Goal: Information Seeking & Learning: Learn about a topic

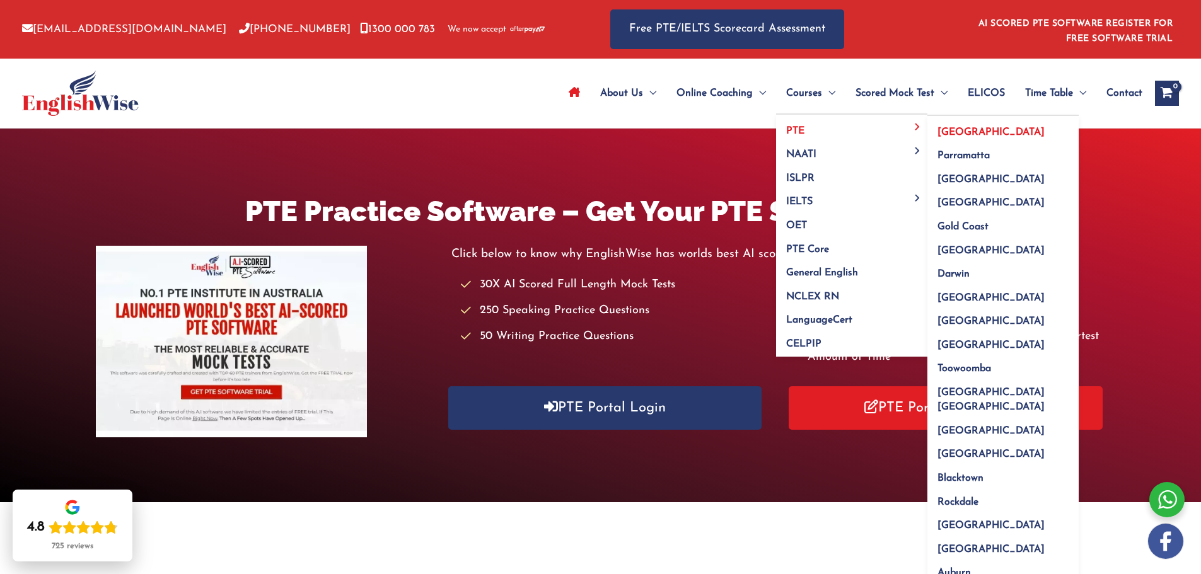
click at [954, 125] on link "[GEOGRAPHIC_DATA]" at bounding box center [1002, 128] width 151 height 24
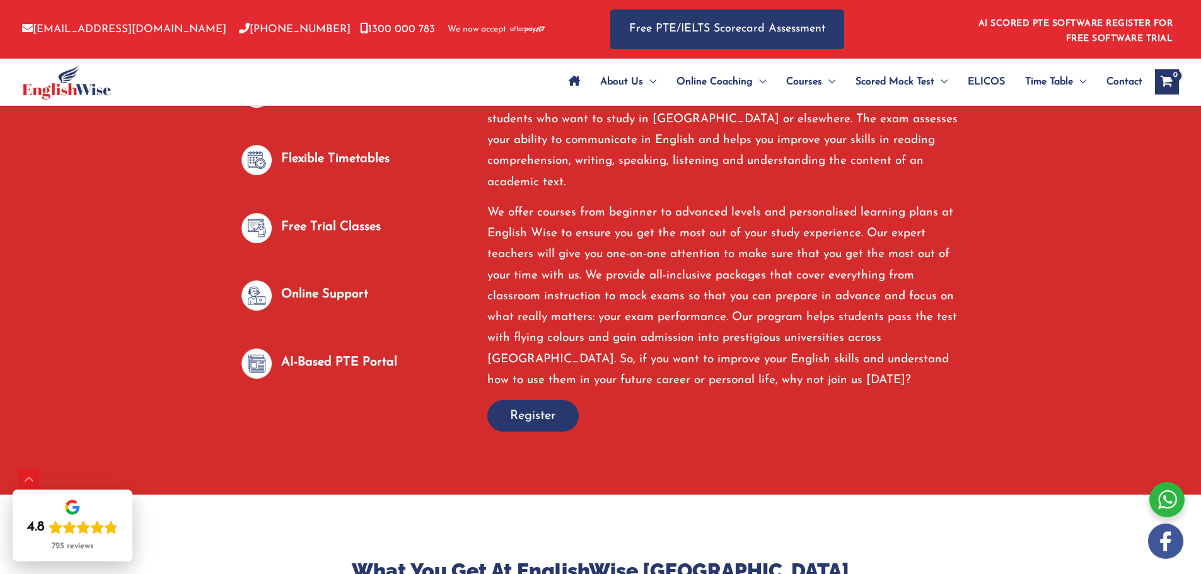
scroll to position [724, 0]
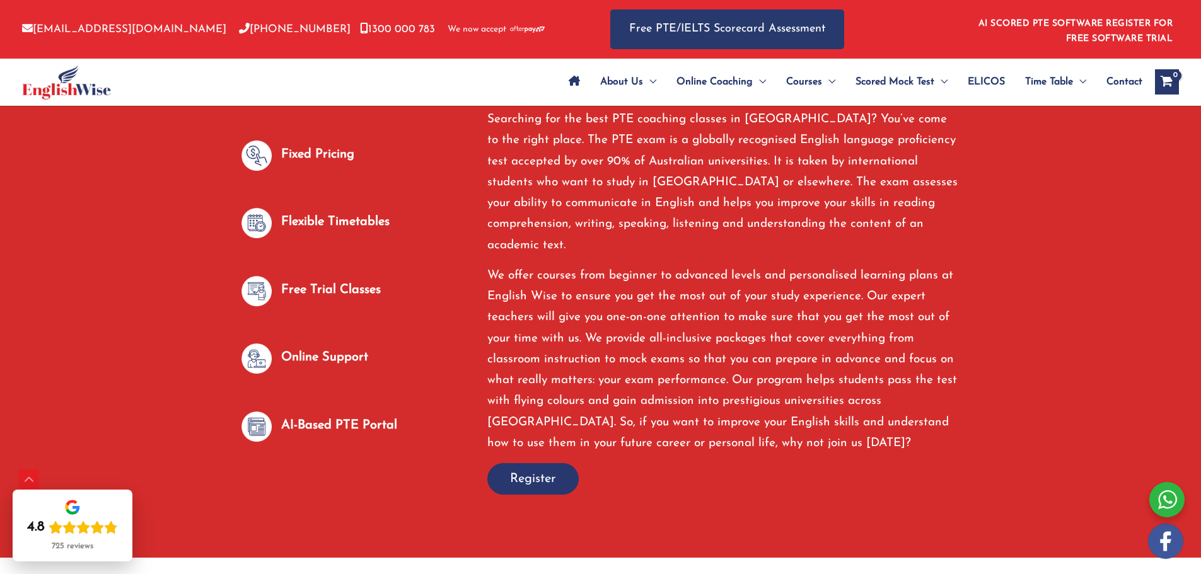
click at [291, 212] on p "Flexible Timetables" at bounding box center [335, 222] width 108 height 21
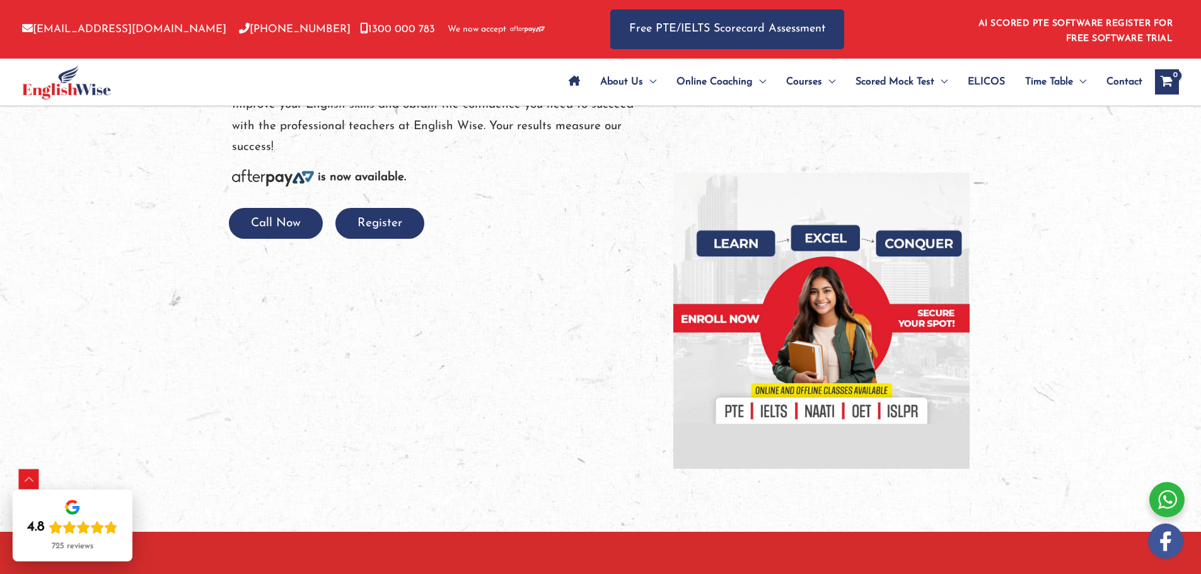
scroll to position [471, 0]
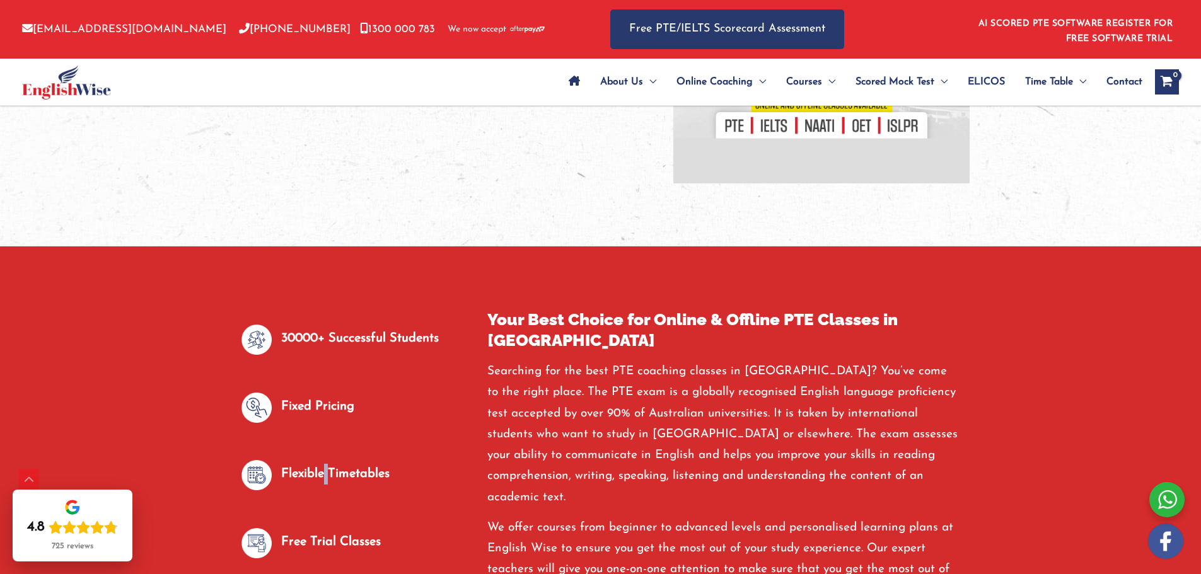
click at [327, 467] on p "Flexible Timetables" at bounding box center [335, 474] width 108 height 21
drag, startPoint x: 327, startPoint y: 467, endPoint x: 338, endPoint y: 463, distance: 12.6
click at [328, 467] on p "Flexible Timetables" at bounding box center [335, 474] width 108 height 21
click at [342, 464] on p "Flexible Timetables" at bounding box center [335, 474] width 108 height 21
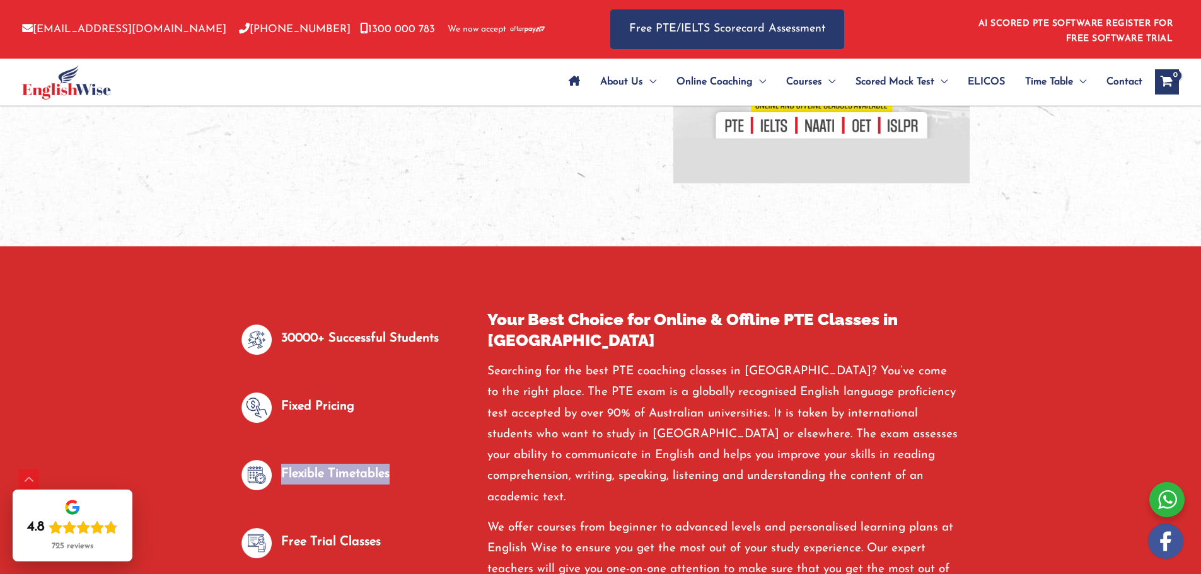
click at [342, 464] on p "Flexible Timetables" at bounding box center [335, 474] width 108 height 21
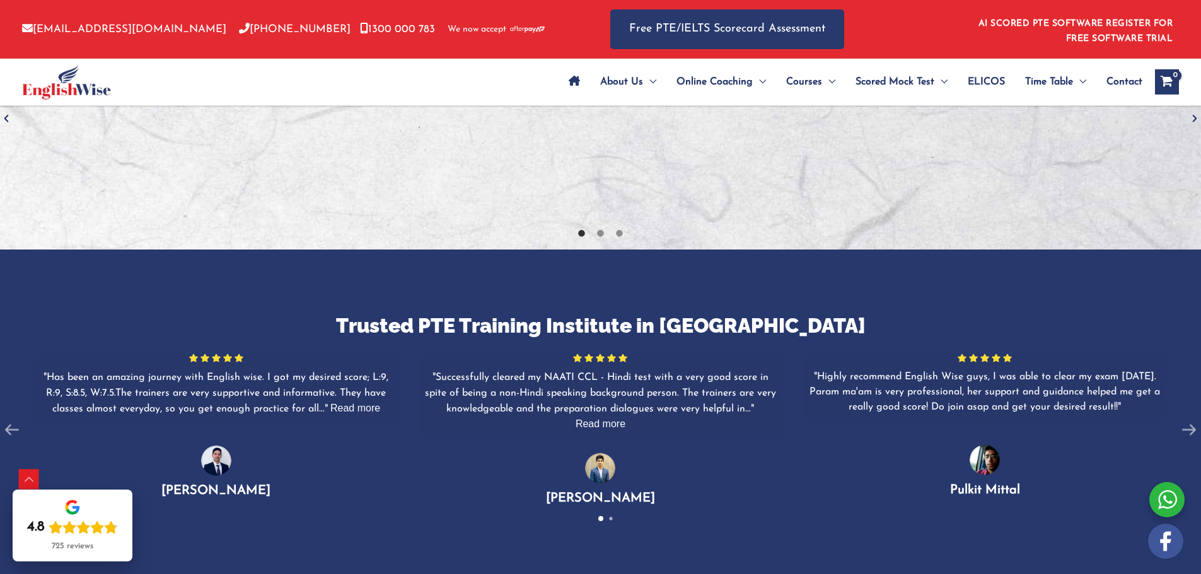
scroll to position [2362, 0]
